Goal: Task Accomplishment & Management: Use online tool/utility

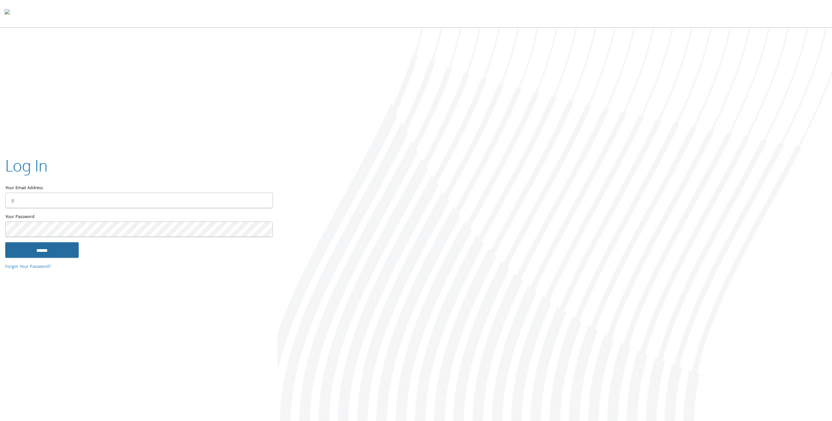
type input "**********"
click at [35, 249] on input "******" at bounding box center [41, 250] width 73 height 16
type input "**********"
click at [38, 246] on input "******" at bounding box center [41, 250] width 73 height 16
